Goal: Use online tool/utility: Use online tool/utility

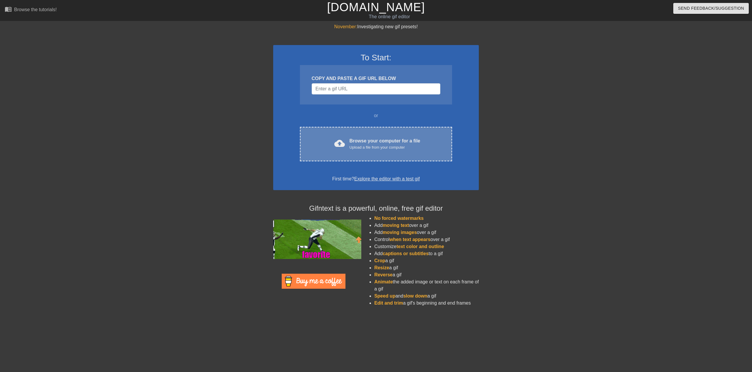
click at [372, 150] on div "Upload a file from your computer" at bounding box center [385, 147] width 71 height 6
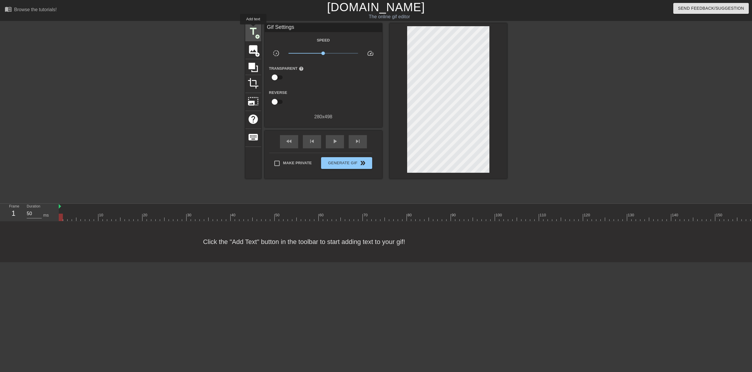
click at [253, 29] on span "title" at bounding box center [253, 31] width 11 height 11
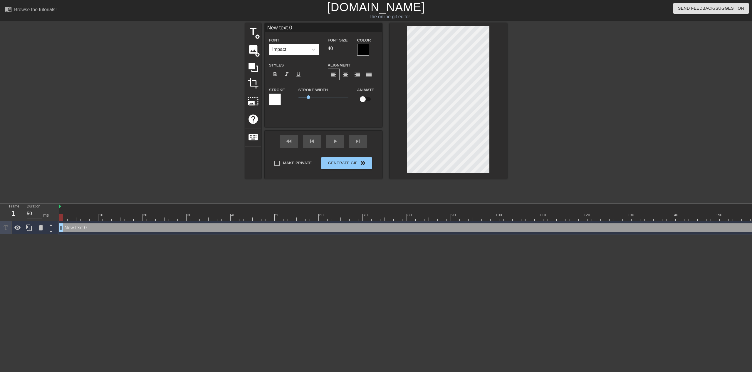
scroll to position [1, 1]
type input "C"
type textarea "C"
type input "Cy"
type textarea "Cy"
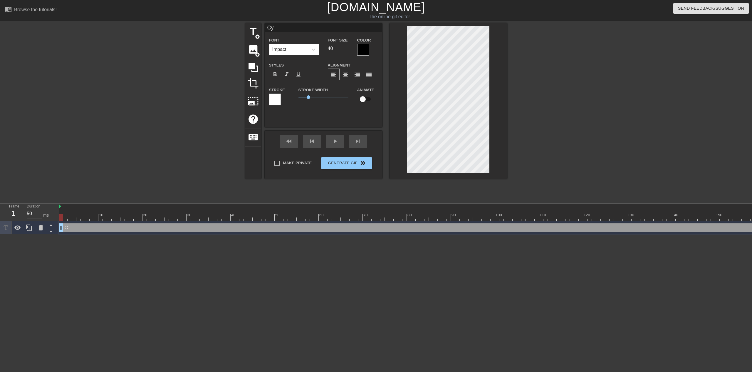
type input "Cyt"
type textarea "Cyt"
type input "Cyto"
type textarea "Cyto"
type input "Cytoc"
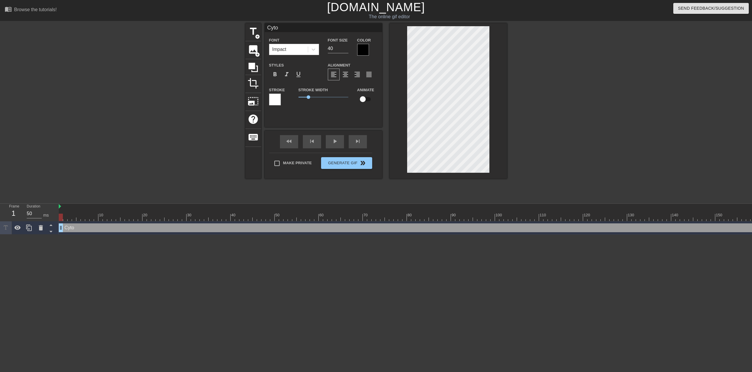
type textarea "Cytoc"
type input "Cytoch"
type textarea "Cytoch"
type input "Cytochr"
type textarea "Cytochr"
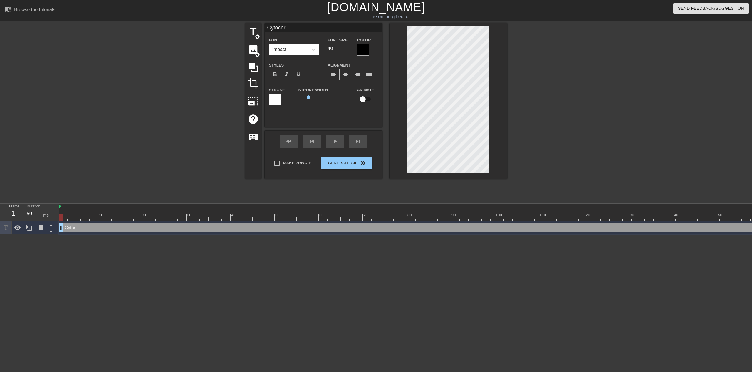
type input "Cytochro"
type textarea "Cytochro"
type input "Cytochrom"
type textarea "Cytochrom"
type input "Cytochrome"
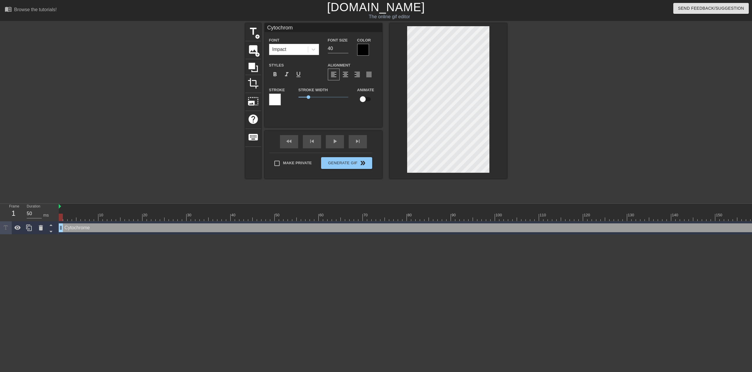
type textarea "Cytochrome"
type input "Cytochrome"
type textarea "Cytochrome"
type input "Cytochrome P"
type textarea "Cytochrome P"
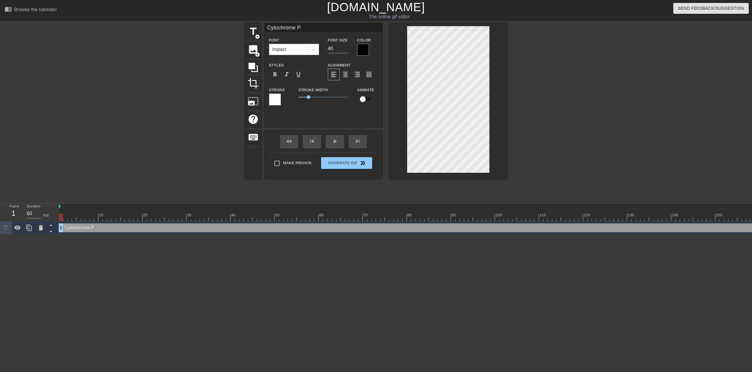
scroll to position [1, 2]
type input "Cytochrome P4"
type textarea "Cytochrome P4"
type input "Cytochrome P45"
type textarea "Cytochrome P45"
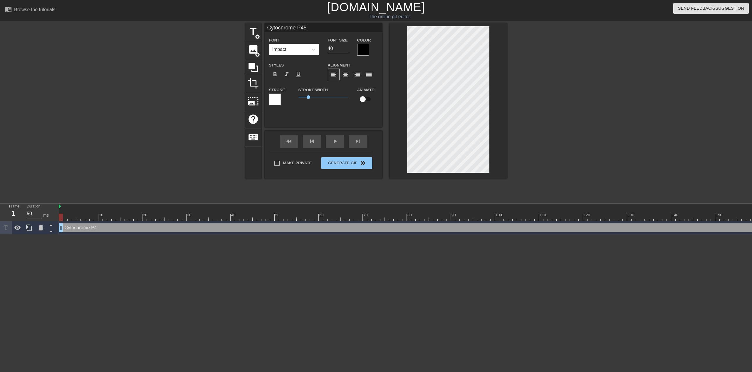
scroll to position [1, 2]
type input "Cytochrome P450"
type textarea "Cytochrome P450"
type input "Cytochrome P450"
type textarea "Cytochrome P450"
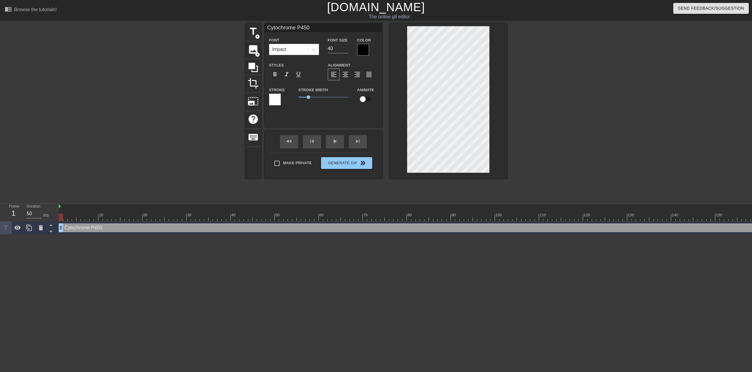
scroll to position [1, 1]
type input "Cytochrome P450D"
type textarea "Cytochrome P450 D"
type input "Cytochrome P450De"
type textarea "Cytochrome P450 De"
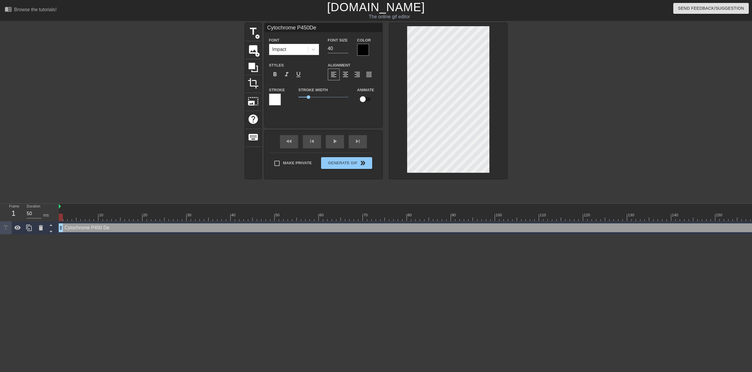
type input "Cytochrome P450Det"
type textarea "Cytochrome P450 Det"
type input "Cytochrome P450Deto"
type textarea "Cytochrome P450 Deto"
type input "Cytochrome P450Detox"
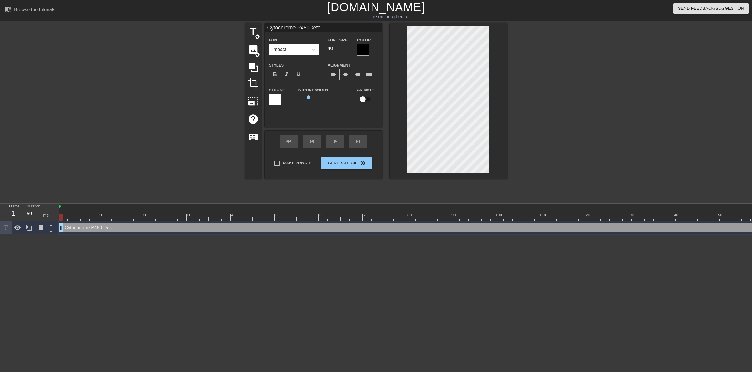
type textarea "Cytochrome P450 Detox"
type input "Cytochrome P450Detoxy"
type textarea "Cytochrome P450 Detoxy"
type input "Cytochrome P450Detoxyf"
type textarea "Cytochrome P450 Detoxyf"
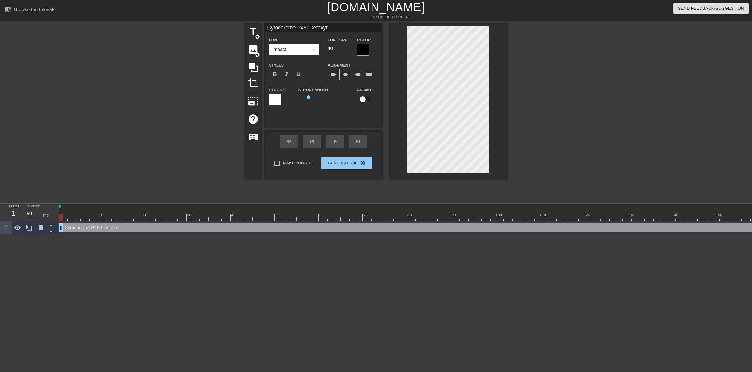
type input "Cytochrome P450Detoxyfi"
type textarea "Cytochrome P450 Detoxyfi"
type input "Cytochrome P450Detoxyfin"
type textarea "Cytochrome P450 Detoxyfin"
type input "Cytochrome P450Detoxyfing"
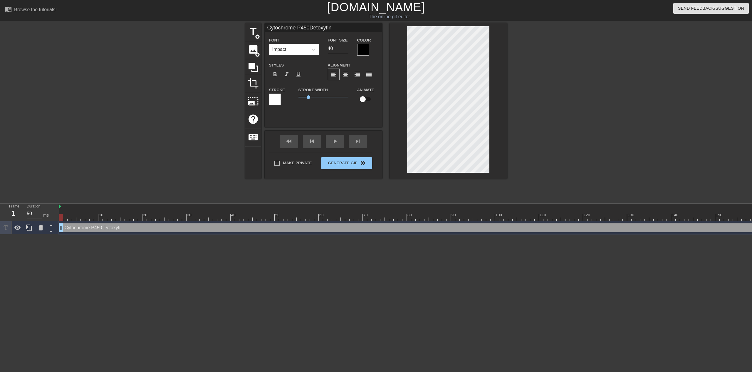
type textarea "Cytochrome P450 Detoxyfing"
type input "Cytochrome P450Detoxyfin"
type textarea "Cytochrome P450 Detoxyfin"
type input "Cytochrome P450Detoxyfi"
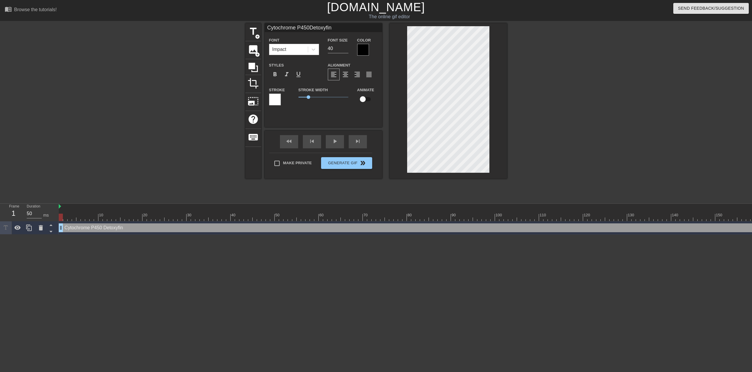
type textarea "Cytochrome P450 Detoxyfi"
type input "Cytochrome P450Detoxyf"
type textarea "Cytochrome P450 Detoxyf"
type input "Cytochrome P450Detoxy"
type textarea "Cytochrome P450 Detoxy"
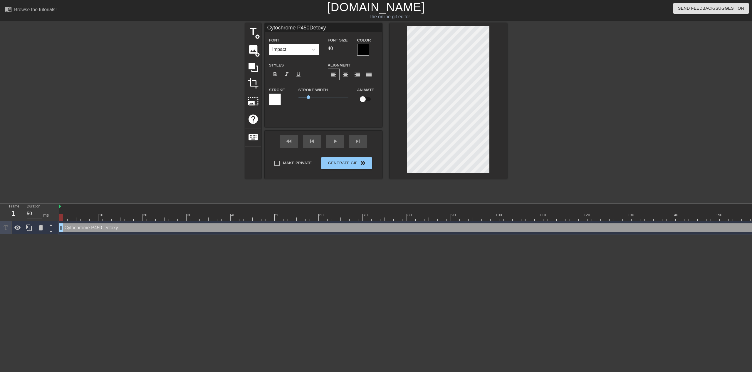
type input "Cytochrome P450Detox"
type textarea "Cytochrome P450 Detox"
type input "Cytochrome P450Detoxi"
type textarea "Cytochrome P450 Detoxi"
type input "Cytochrome P450Detoxif"
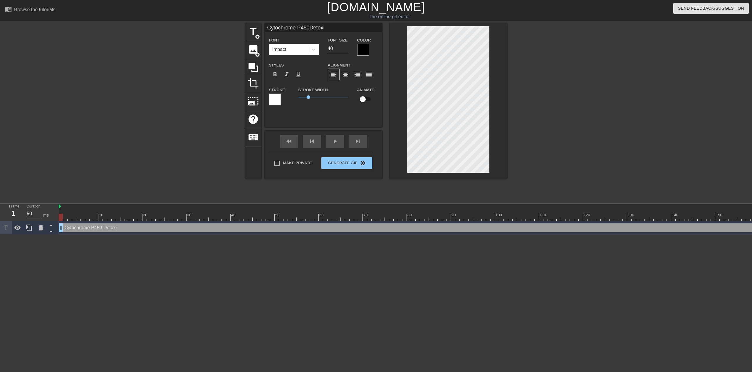
type textarea "Cytochrome P450 Detoxif"
type input "Cytochrome P450Detoxify"
type textarea "Cytochrome P450 Detoxify"
type input "Cytochrome P450Detoxifyi"
type textarea "Cytochrome P450 Detoxifyi"
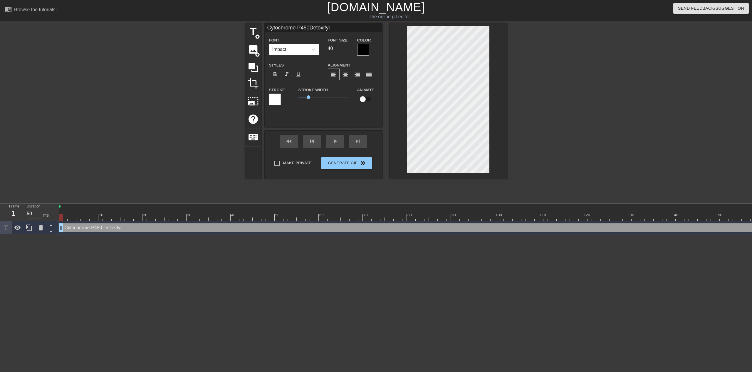
type input "Cytochrome P450Detoxifyin"
type textarea "Cytochrome P450 Detoxifyin"
type input "Cytochrome P450Detoxifying"
type textarea "Cytochrome P450 Detoxifying"
type input "Cytochrome P450Detoxifying"
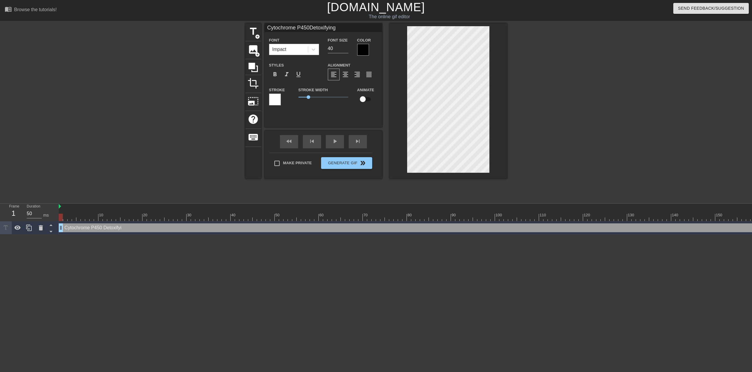
type textarea "Cytochrome P450 Detoxifying"
type input "Cytochrome P450Detoxifying D"
type textarea "Cytochrome P450 Detoxifying D"
type input "Cytochrome P450Detoxifying Dr"
type textarea "Cytochrome P450 Detoxifying Dr"
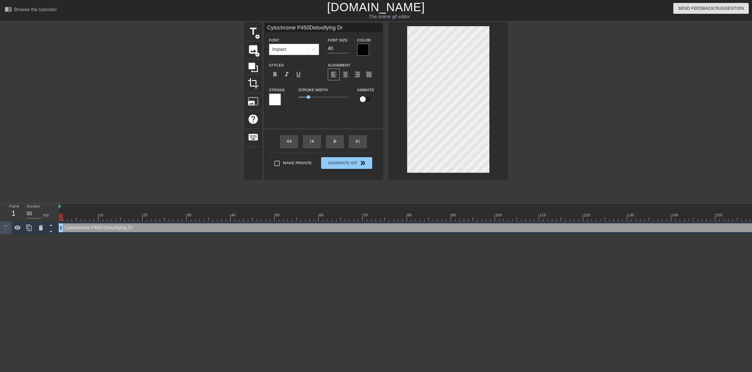
type input "Cytochrome P450Detoxifying Dru"
type textarea "Cytochrome P450 Detoxifying Dru"
type input "Cytochrome P450Detoxifying Drug"
type textarea "Cytochrome P450 Detoxifying Drug"
type input "Cytochrome P450Detoxifying Drugs"
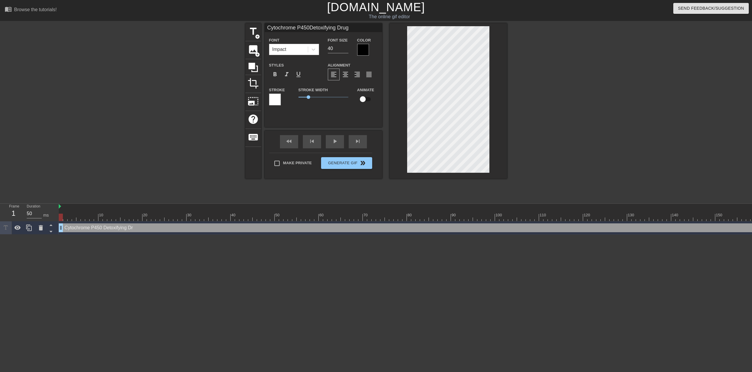
type textarea "Cytochrome P450 Detoxifying Drugs"
click at [568, 81] on div at bounding box center [558, 111] width 88 height 176
click at [491, 56] on div at bounding box center [449, 100] width 118 height 155
click at [367, 46] on div at bounding box center [363, 50] width 12 height 12
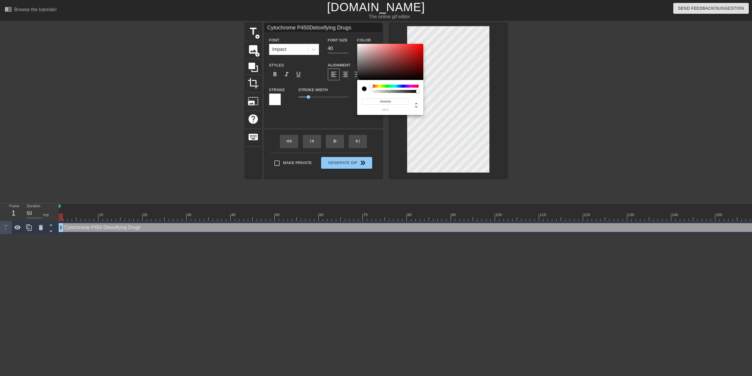
type input "Cytochrome P450Detoxifying Drugs"
type input "#AC8888"
type input "Cytochrome P450Detoxifying Drugs"
type input "#C8A6A6"
type input "Cytochrome P450Detoxifying Drugs"
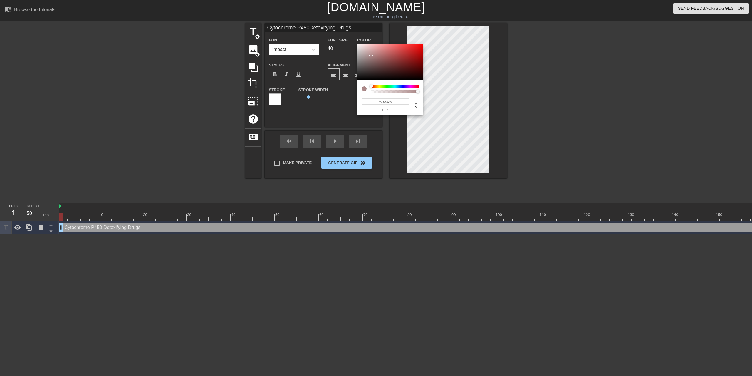
type input "#FFFFFF"
drag, startPoint x: 371, startPoint y: 55, endPoint x: 335, endPoint y: 24, distance: 47.3
click at [335, 24] on div "#FFFFFF hex" at bounding box center [376, 188] width 752 height 376
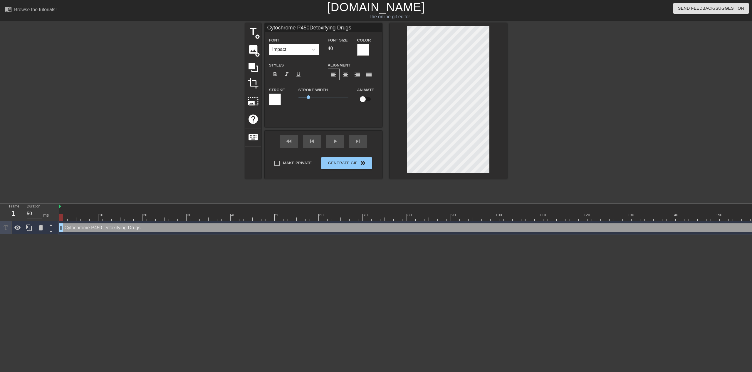
click at [278, 99] on div at bounding box center [275, 99] width 12 height 12
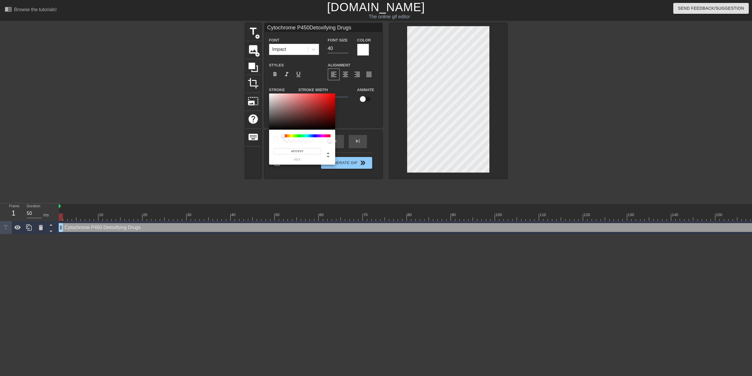
type input "Cytochrome P450Detoxifying Drugs"
type input "#994848"
type input "Cytochrome P450Detoxifying Drugs"
type input "#704545"
type input "Cytochrome P450Detoxifying Drugs"
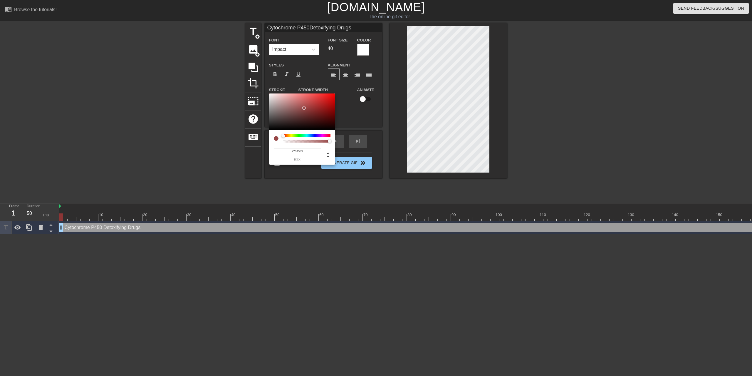
type input "#2E2C2C"
type input "Cytochrome P450Detoxifying Drugs"
type input "#050505"
type input "Cytochrome P450Detoxifying Drugs"
type input "#000000"
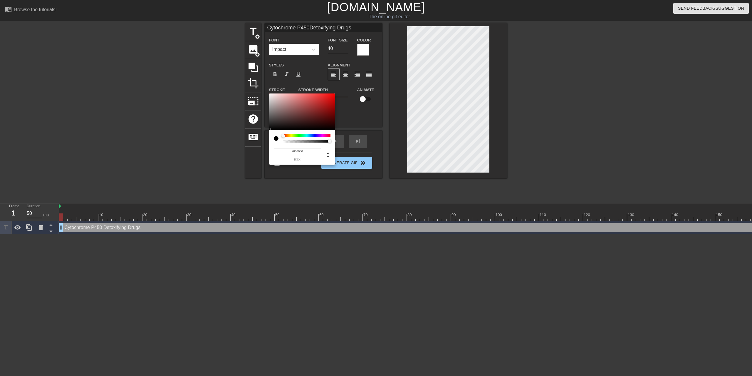
type input "Cytochrome P450Detoxifying Drugs"
drag, startPoint x: 302, startPoint y: 109, endPoint x: 261, endPoint y: 133, distance: 47.4
click at [261, 133] on div "#000000 hex" at bounding box center [376, 188] width 752 height 376
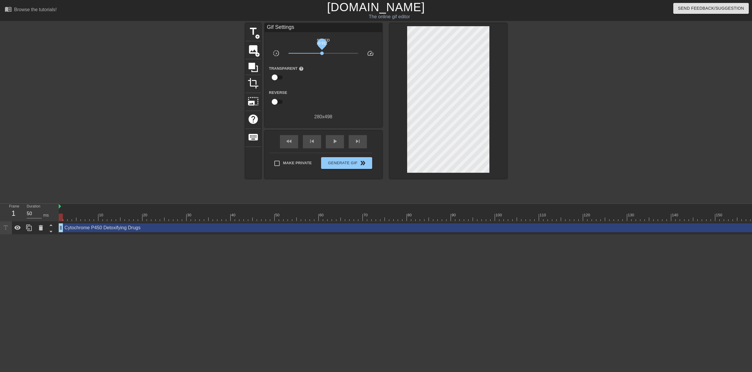
click at [322, 54] on span "x0.912" at bounding box center [322, 53] width 4 height 4
click at [329, 142] on div "play_arrow" at bounding box center [335, 141] width 18 height 13
click at [253, 31] on span "title" at bounding box center [253, 31] width 11 height 11
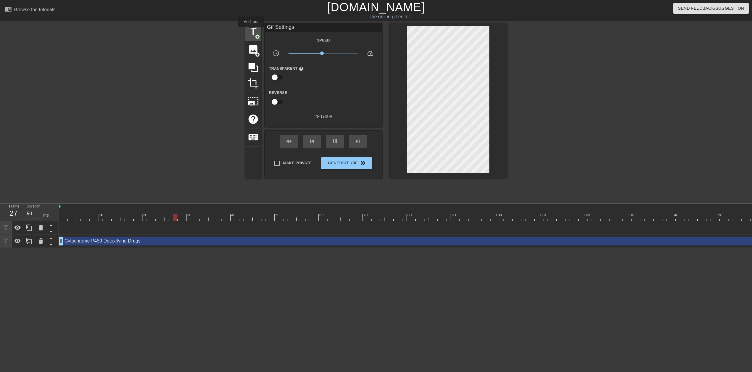
click at [251, 31] on span "title" at bounding box center [253, 31] width 11 height 11
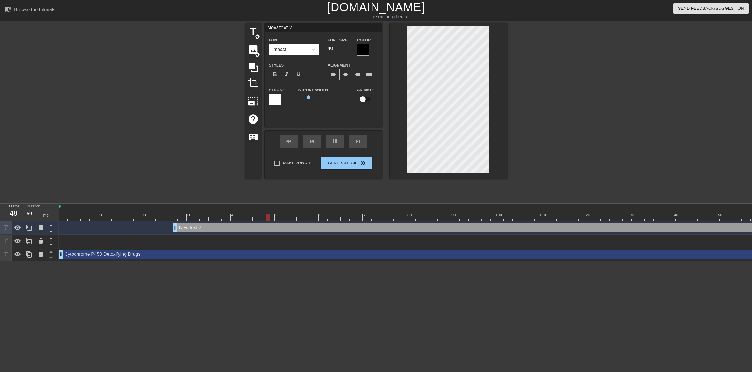
scroll to position [1, 1]
type input "V"
type textarea "V"
type input "Vi"
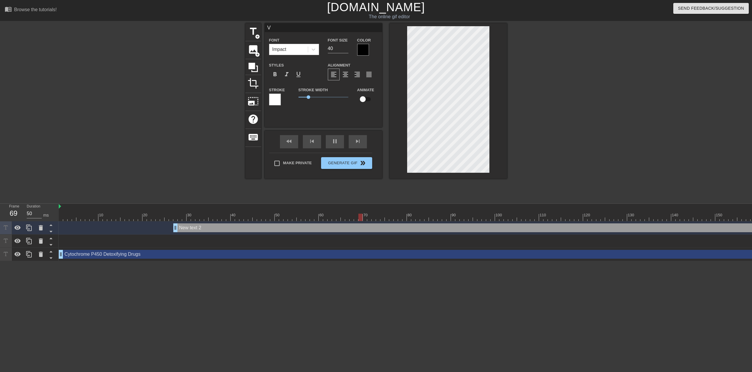
type textarea "Vi"
type input "Via"
type textarea "Via"
type input "Via"
type textarea "Via"
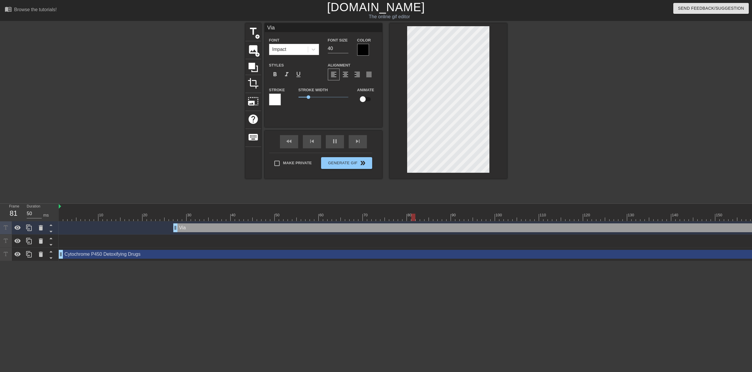
type input "Via O"
type textarea "Via O"
type input "Via Ox"
type textarea "Via Ox"
type input "Via Oxi"
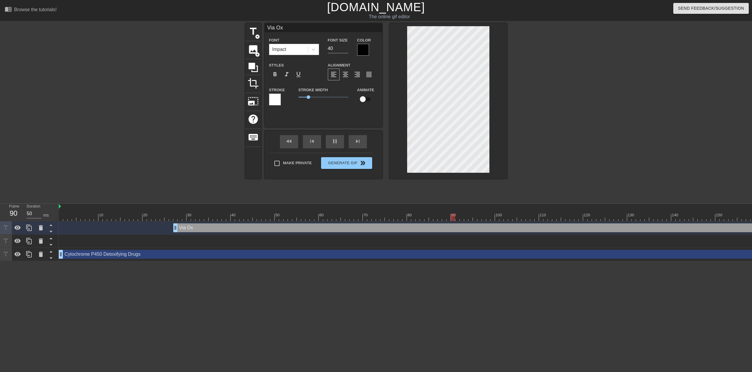
type textarea "Via Oxi"
type input "Via Oxid"
type textarea "Via Oxid"
type input "Via Oxida"
type textarea "Via Oxida"
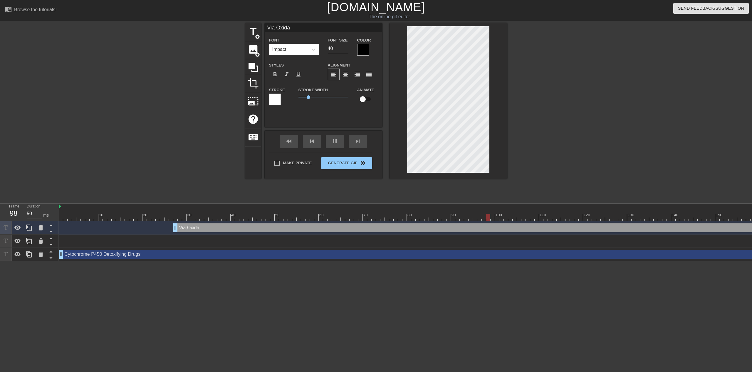
type input "Via Oxidat"
type textarea "Via Oxidat"
type input "Via Oxidati"
type textarea "Via Oxidati"
type input "Via Oxidatio"
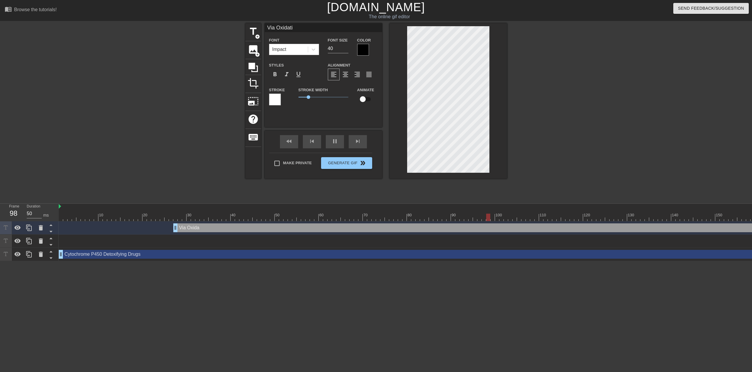
type textarea "Via Oxidatio"
type input "Via Oxidation"
type textarea "Via Oxidation"
click at [363, 51] on div at bounding box center [363, 50] width 12 height 12
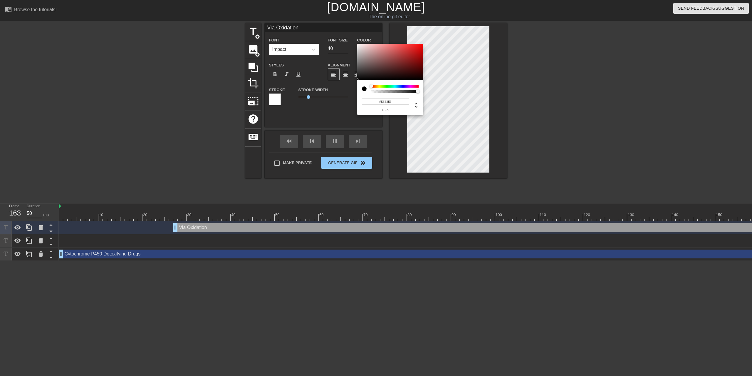
type input "#FFFFFF"
drag, startPoint x: 349, startPoint y: 42, endPoint x: 345, endPoint y: 39, distance: 5.4
click at [345, 39] on div "#FFFFFF hex" at bounding box center [376, 188] width 752 height 376
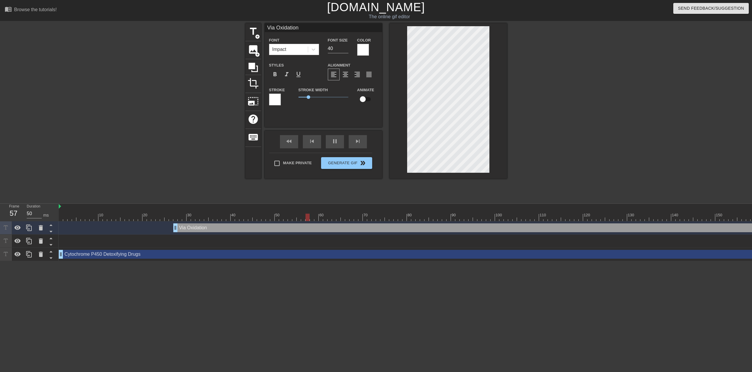
click at [271, 102] on div at bounding box center [275, 99] width 12 height 12
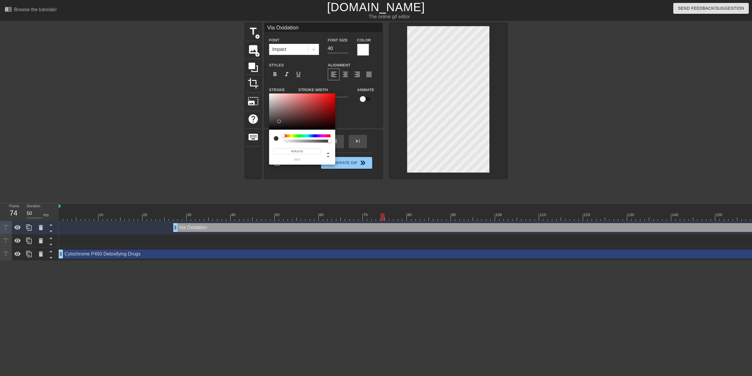
type input "#000000"
drag, startPoint x: 285, startPoint y: 115, endPoint x: 251, endPoint y: 141, distance: 43.8
click at [251, 141] on div "#000000 hex" at bounding box center [376, 188] width 752 height 376
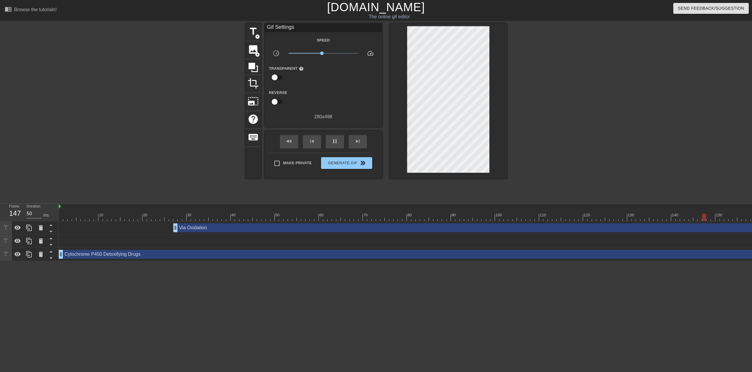
click at [571, 115] on div at bounding box center [558, 111] width 88 height 176
click at [332, 139] on span "pause" at bounding box center [335, 141] width 7 height 7
drag, startPoint x: 176, startPoint y: 231, endPoint x: 61, endPoint y: 245, distance: 116.1
click at [61, 245] on div "Via Oxidation drag_handle drag_handle New text 1 drag_handle drag_handle Cytoch…" at bounding box center [406, 241] width 694 height 40
click at [328, 141] on div "play_arrow" at bounding box center [335, 141] width 18 height 13
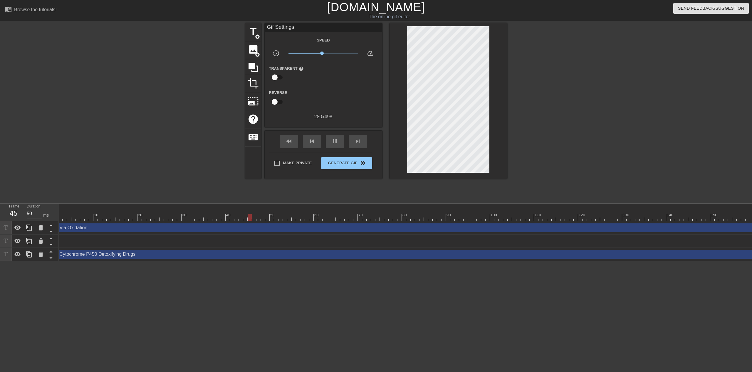
scroll to position [0, 0]
click at [360, 163] on span "double_arrow" at bounding box center [362, 162] width 7 height 7
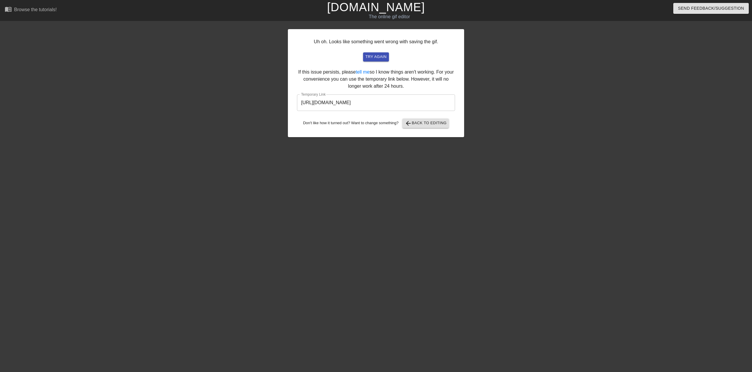
click at [457, 202] on html "menu_book Browse the tutorials! [DOMAIN_NAME] The online gif editor Send Feedba…" at bounding box center [376, 101] width 752 height 202
click at [386, 59] on span "try again" at bounding box center [376, 56] width 21 height 7
click at [413, 105] on input "[URL][DOMAIN_NAME]" at bounding box center [376, 102] width 158 height 16
